Goal: Transaction & Acquisition: Download file/media

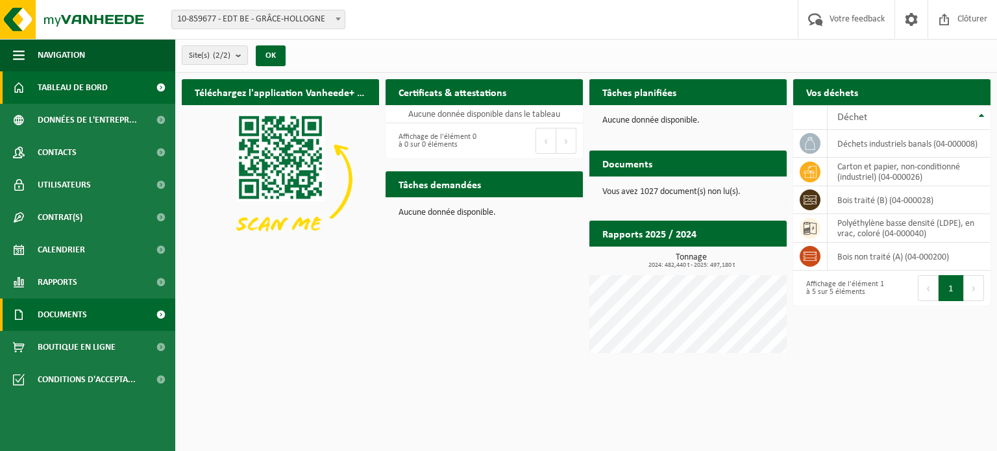
click at [73, 314] on span "Documents" at bounding box center [62, 315] width 49 height 32
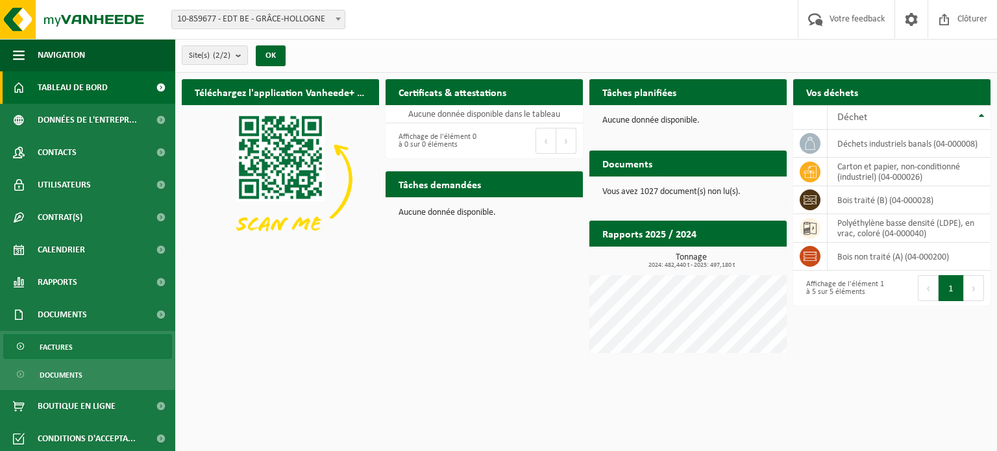
click at [95, 342] on link "Factures" at bounding box center [87, 346] width 169 height 25
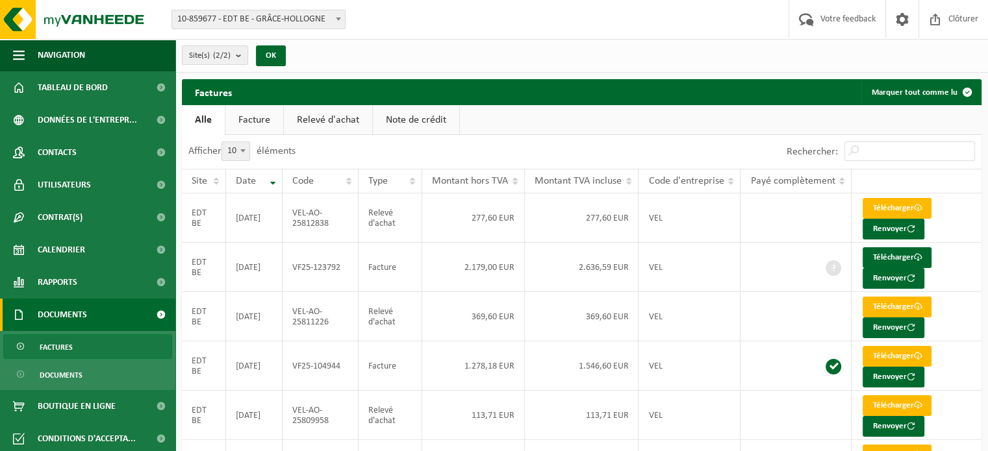
click at [317, 116] on link "Relevé d'achat" at bounding box center [328, 120] width 88 height 30
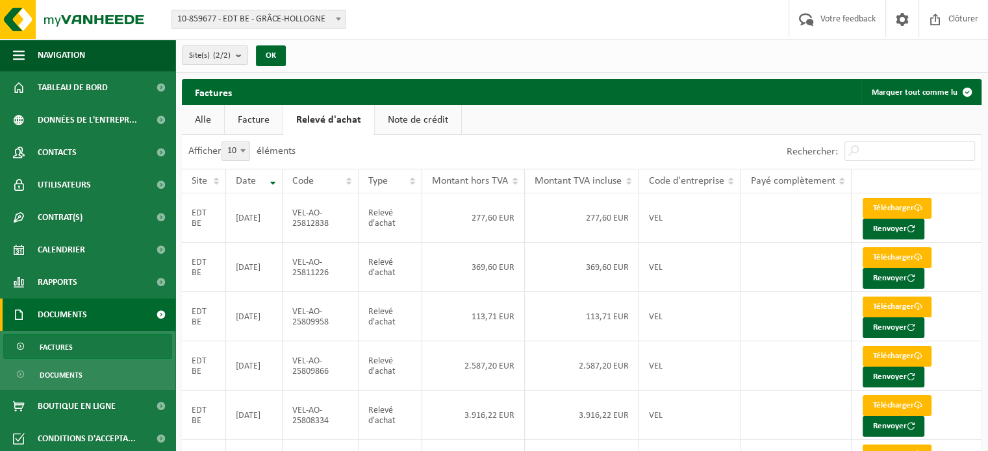
click at [253, 117] on link "Facture" at bounding box center [254, 120] width 58 height 30
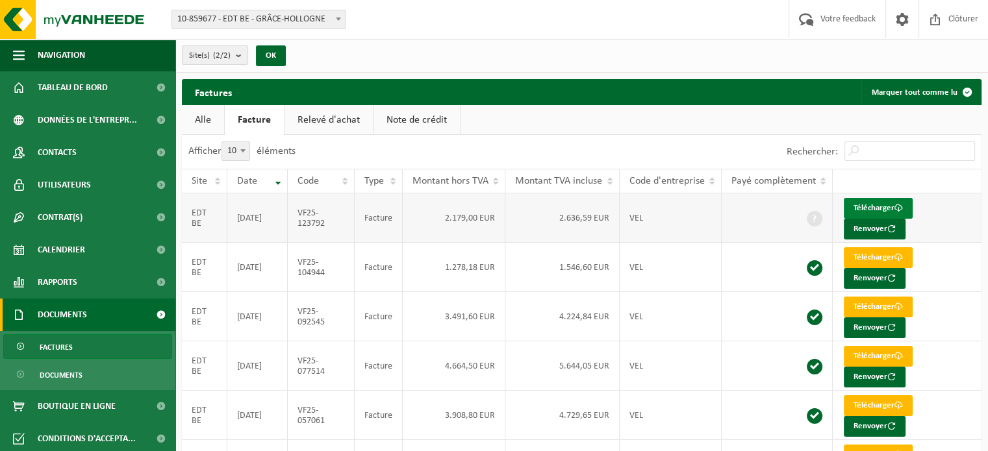
click at [870, 203] on link "Télécharger" at bounding box center [877, 208] width 69 height 21
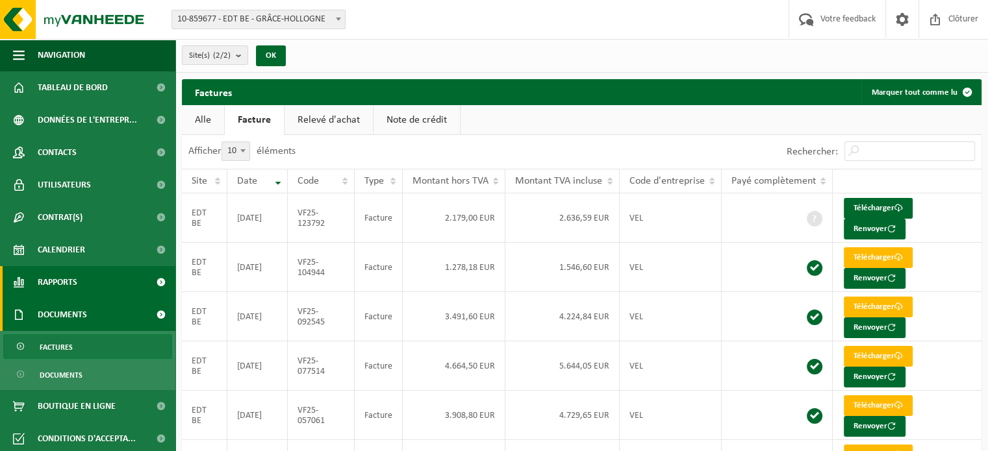
click at [95, 282] on link "Rapports" at bounding box center [87, 282] width 175 height 32
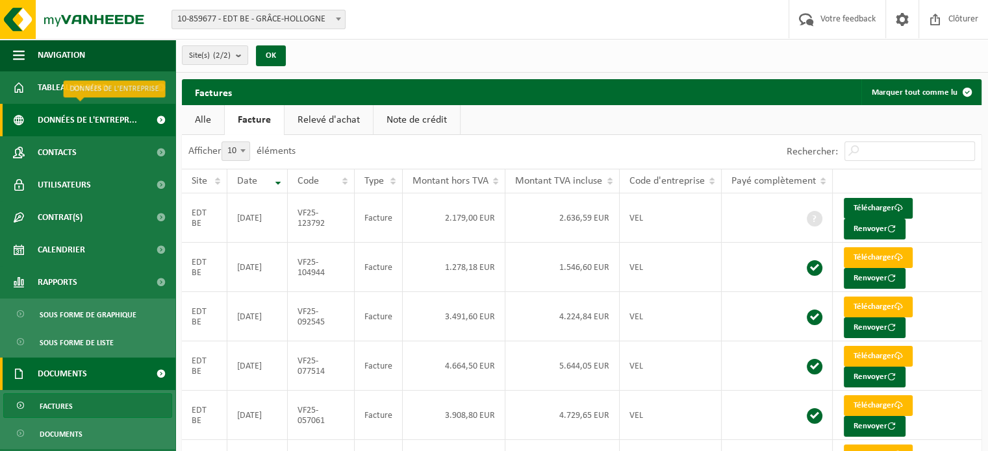
click at [98, 128] on span "Données de l'entrepr..." at bounding box center [87, 120] width 99 height 32
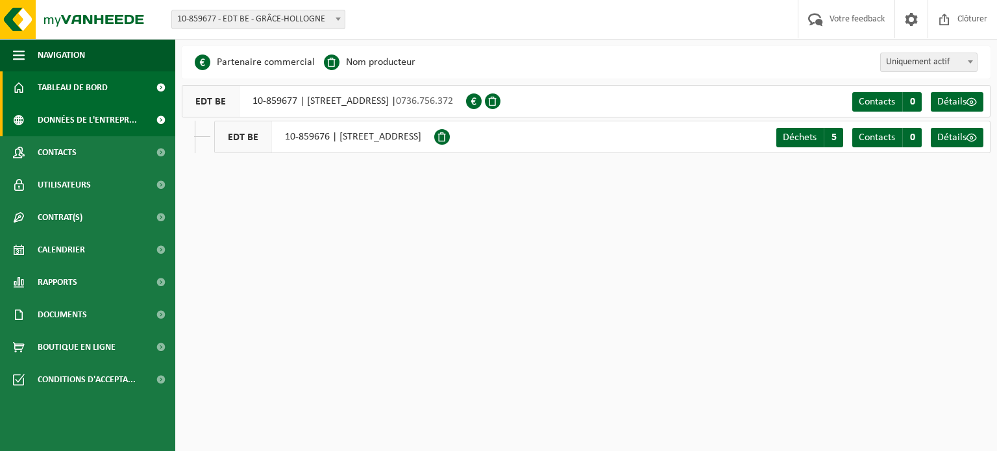
click at [88, 93] on span "Tableau de bord" at bounding box center [73, 87] width 70 height 32
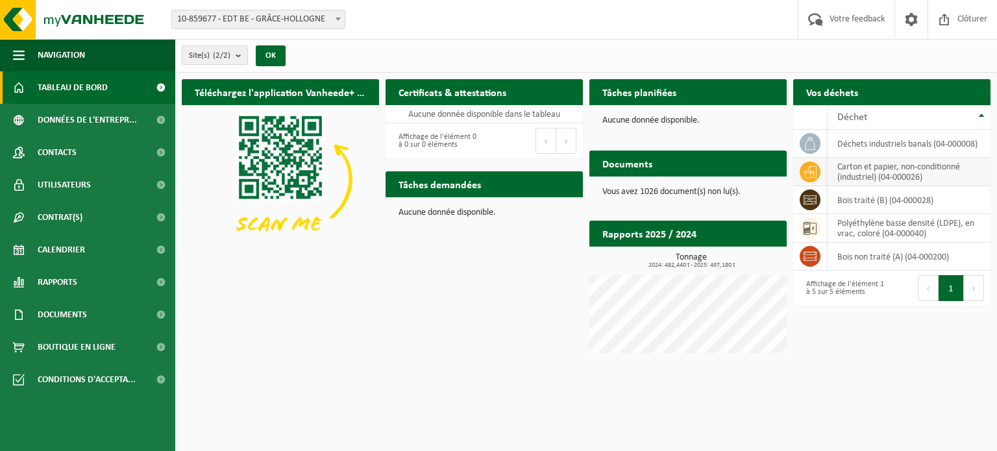
click at [866, 173] on td "carton et papier, non-conditionné (industriel) (04-000026)" at bounding box center [909, 172] width 163 height 29
click at [810, 172] on icon at bounding box center [810, 172] width 13 height 13
